Goal: Find contact information: Find contact information

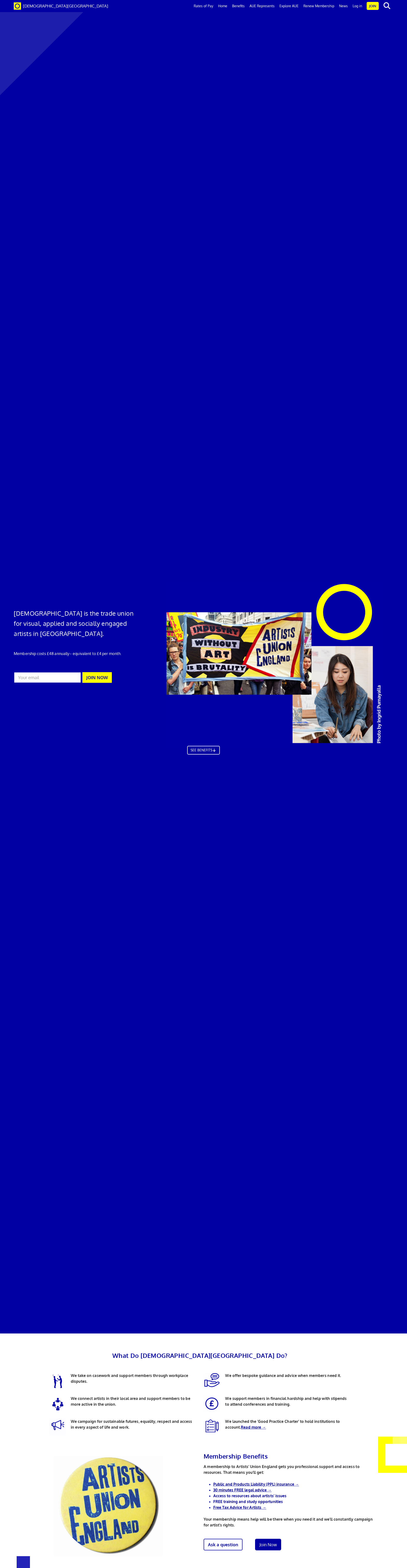
scroll to position [1308, 0]
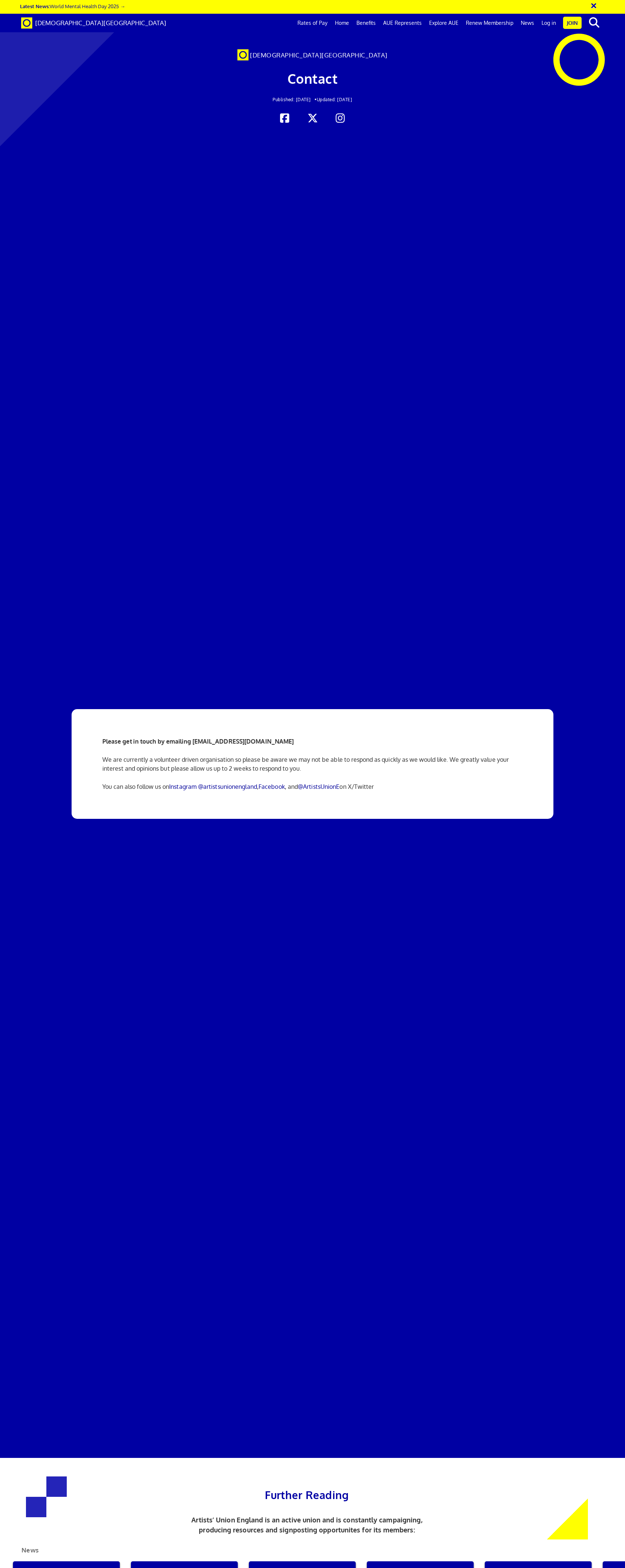
scroll to position [0, 7]
click at [195, 738] on strong "Please get in touch by emailing info@artistsunionengland.org.uk" at bounding box center [198, 742] width 192 height 7
drag, startPoint x: 192, startPoint y: 160, endPoint x: 292, endPoint y: 158, distance: 100.0
click at [292, 737] on p "Please get in touch by emailing info@artistsunionengland.org.uk" at bounding box center [313, 742] width 420 height 9
copy strong "info@artistsunionengland.org.uk"
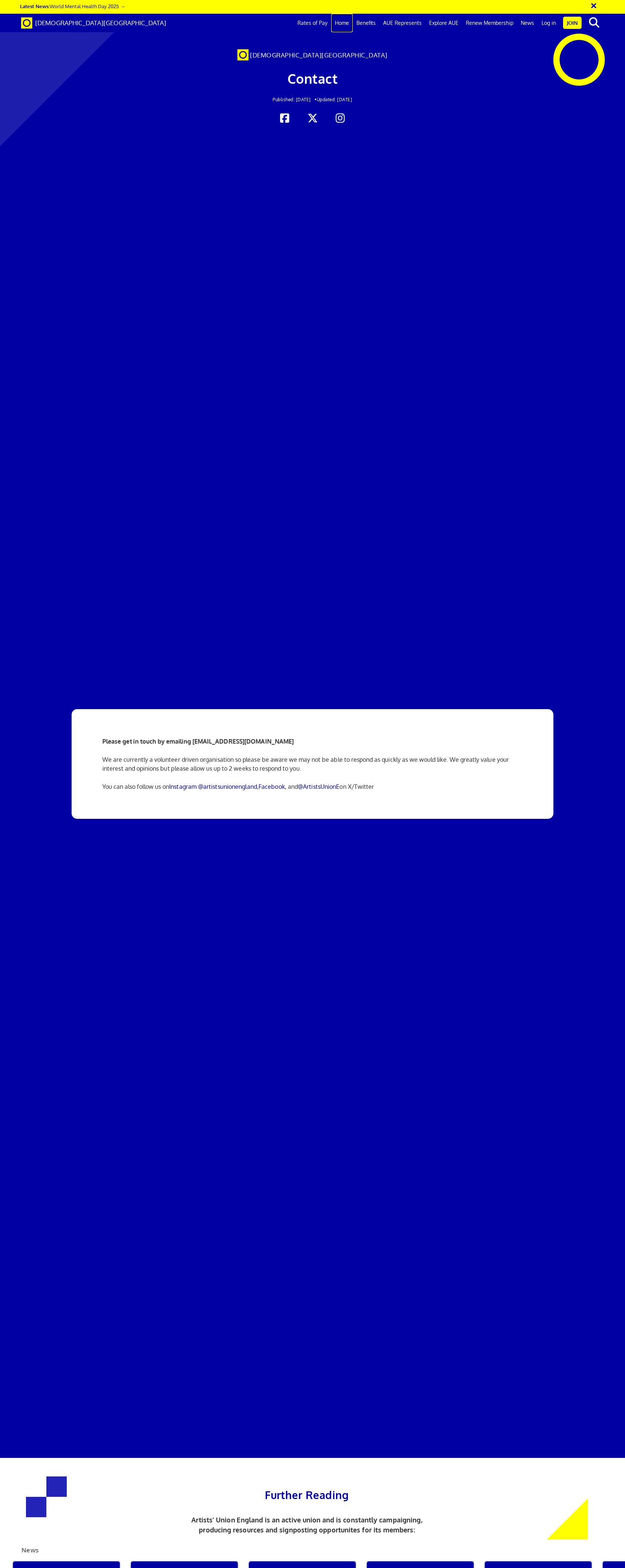
click at [350, 24] on link "Home" at bounding box center [341, 23] width 21 height 19
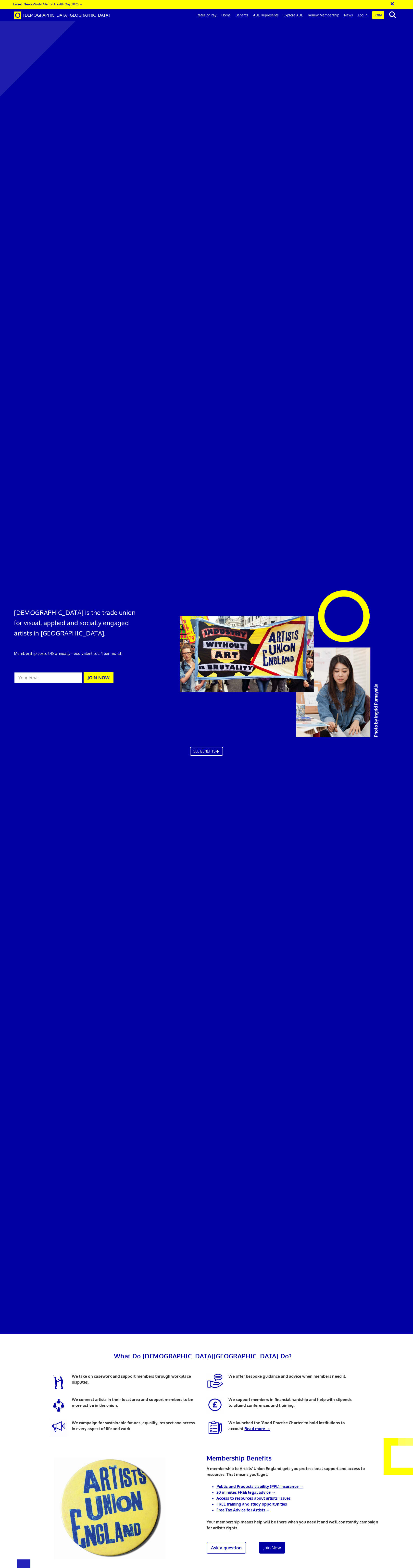
scroll to position [183, 0]
click at [262, 1426] on link "Read more →" at bounding box center [257, 1429] width 25 height 5
